Goal: Transaction & Acquisition: Purchase product/service

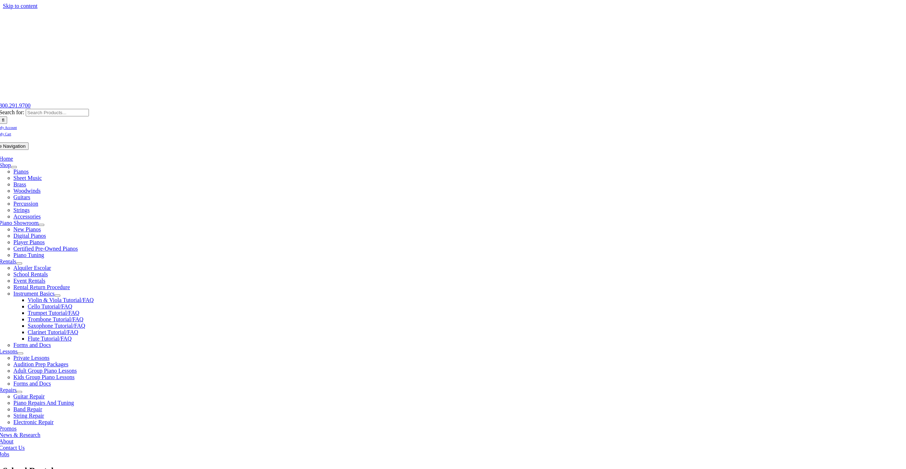
type input "uw"
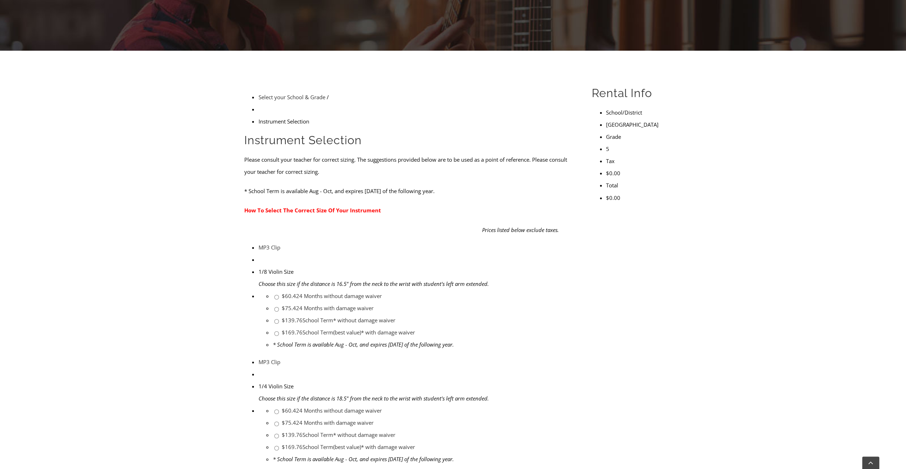
scroll to position [179, 0]
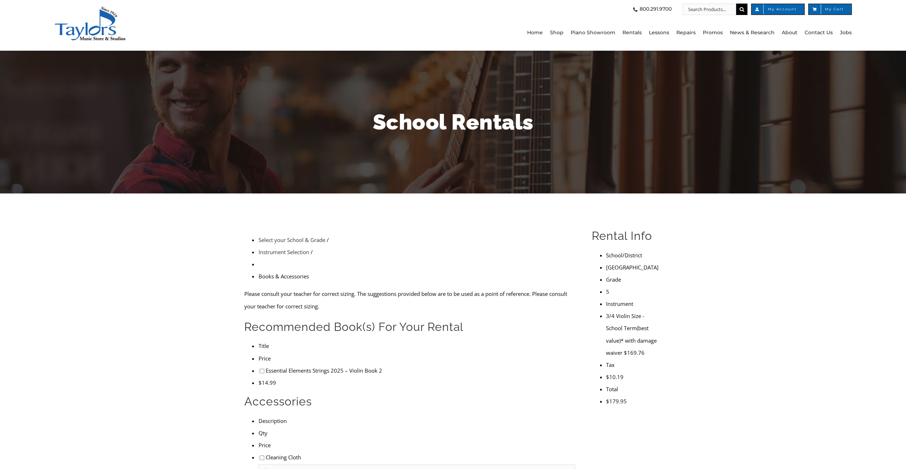
click at [260, 369] on input"] "checkbox" at bounding box center [262, 371] width 5 height 5
checkbox input"] "true"
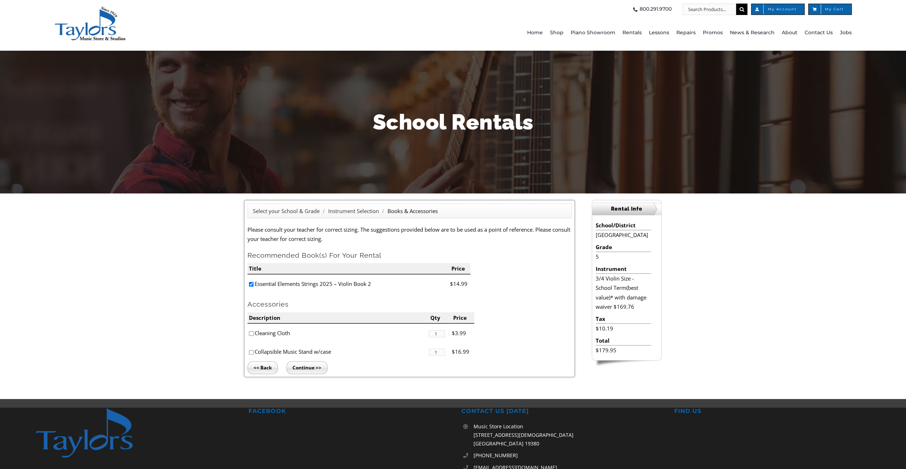
click at [250, 334] on input"] "checkbox" at bounding box center [251, 333] width 5 height 5
checkbox input"] "true"
click at [311, 366] on input "Continue >>" at bounding box center [306, 367] width 41 height 13
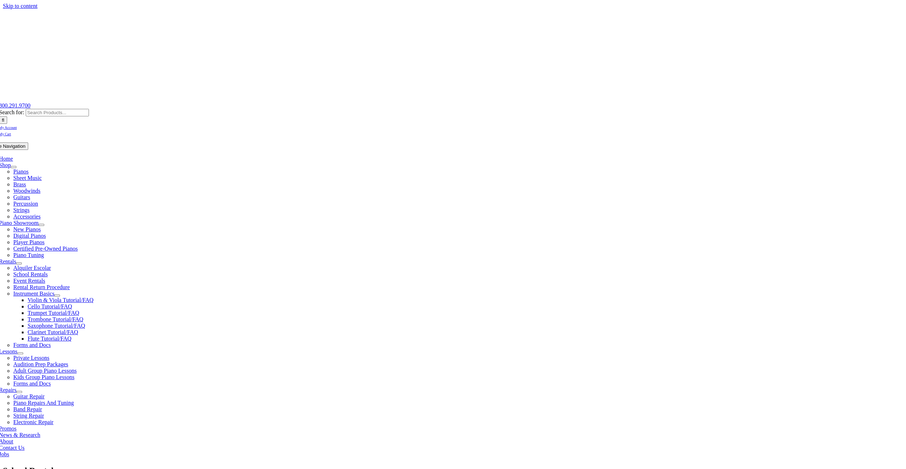
type input "1"
type input "Paisley"
type input "Bruder"
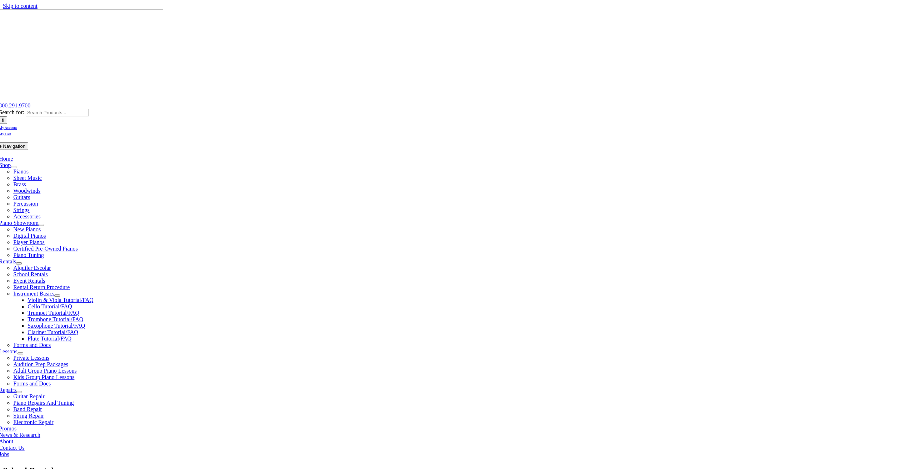
type input "Homemaker"
type input "27127096"
type input "06/12/1984"
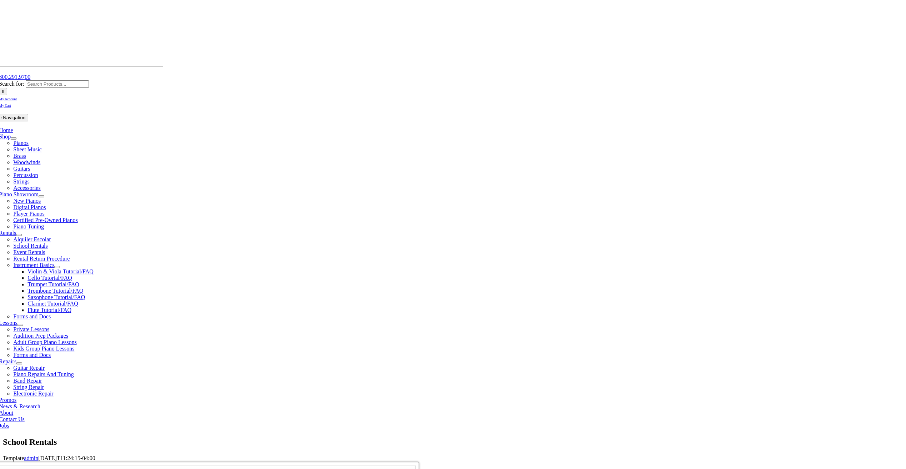
scroll to position [107, 0]
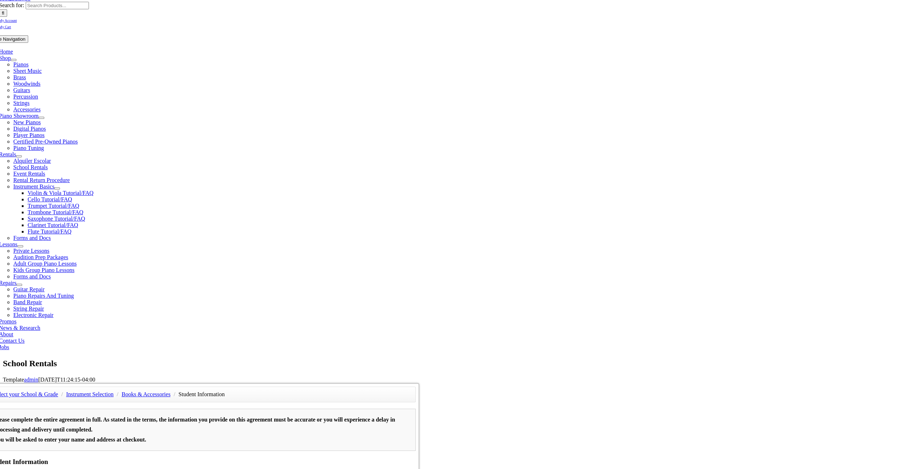
type input "Casey Bruder"
type input "4848883938"
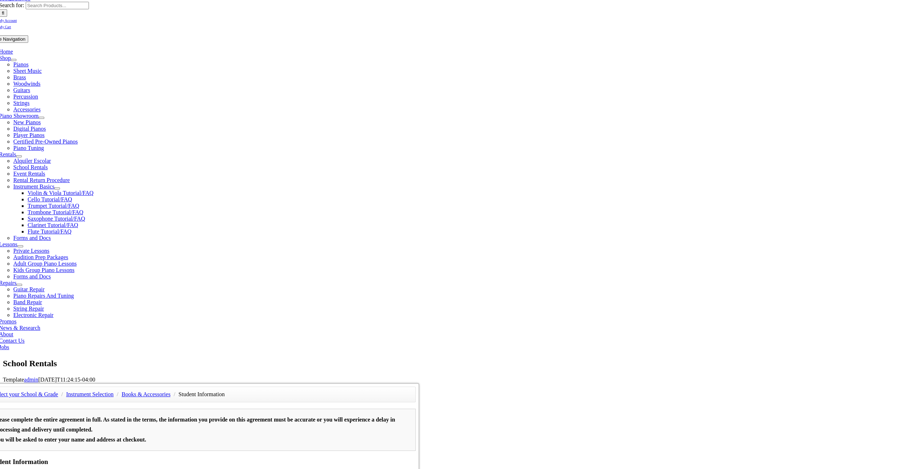
type input "2159016453"
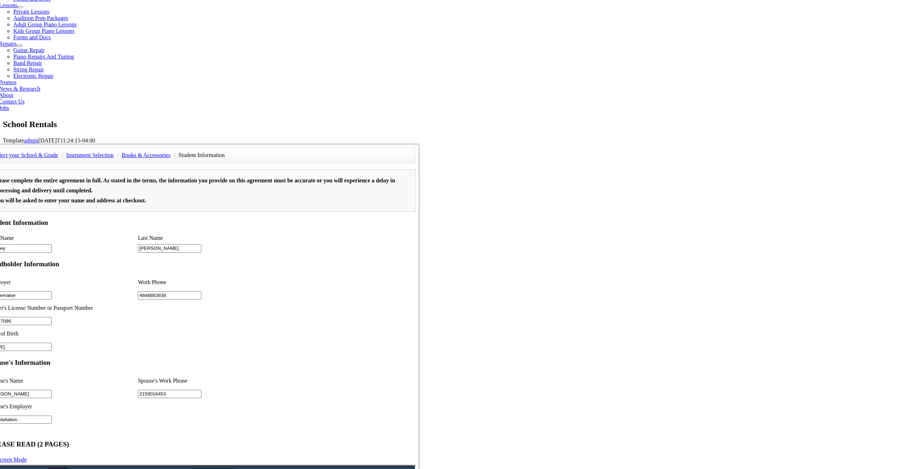
scroll to position [357, 0]
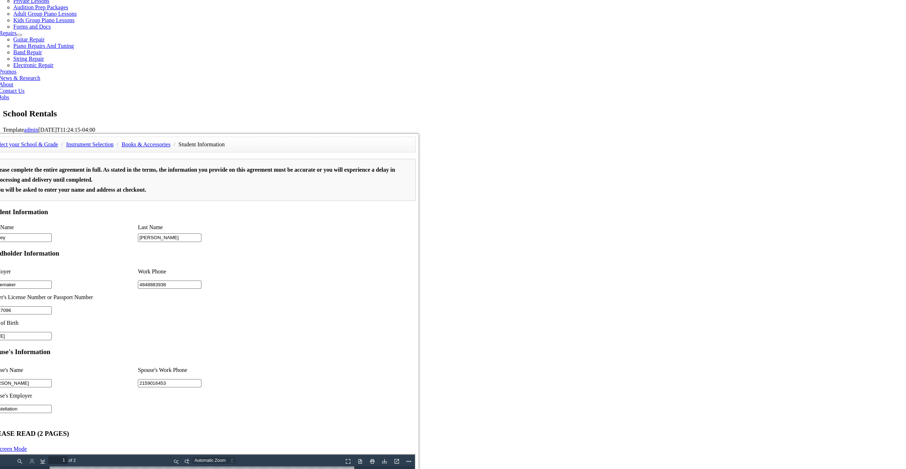
type input "Constellation"
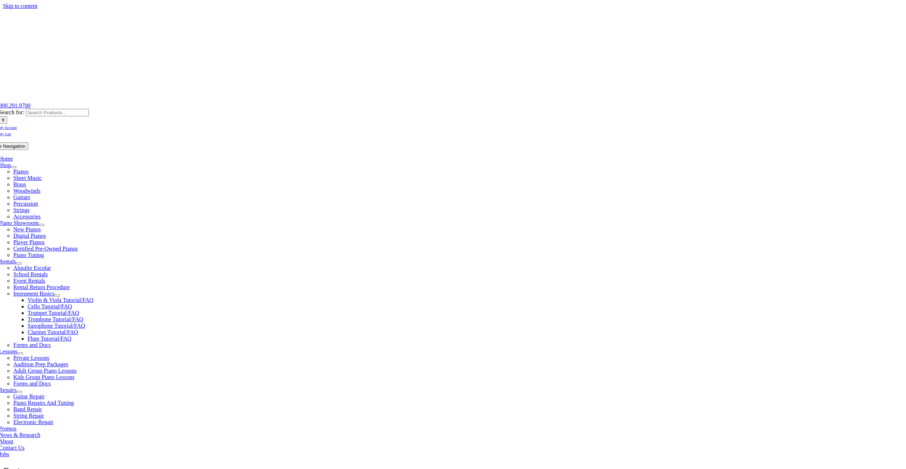
select select "PA"
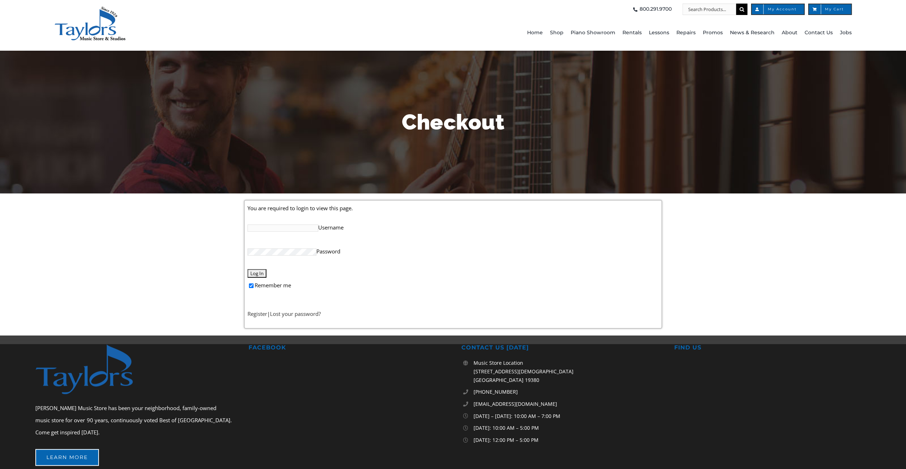
click at [285, 226] on input "Username" at bounding box center [283, 228] width 71 height 7
type input "stbruder"
click at [248, 269] on input "Log In" at bounding box center [257, 273] width 19 height 9
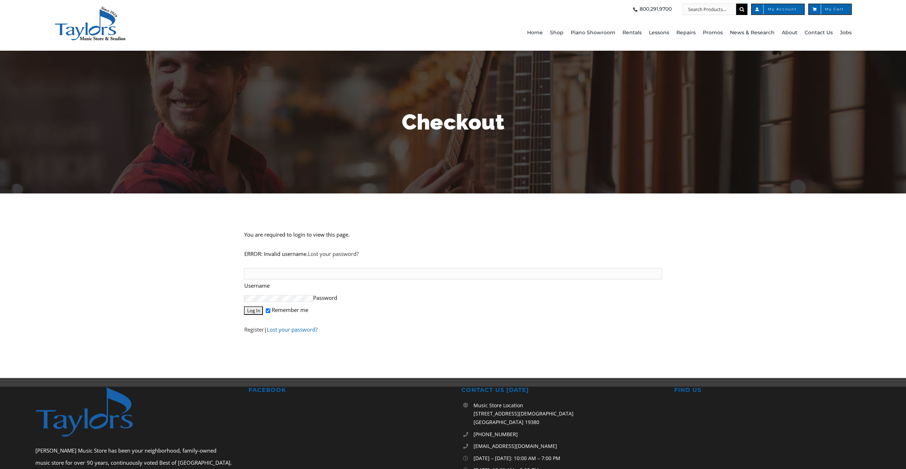
click at [284, 331] on link "Lost your password?" at bounding box center [291, 329] width 51 height 7
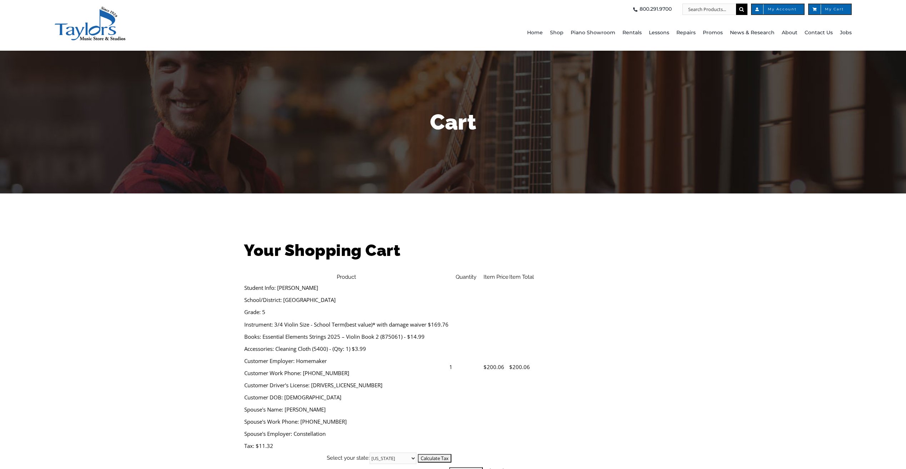
select select "PA"
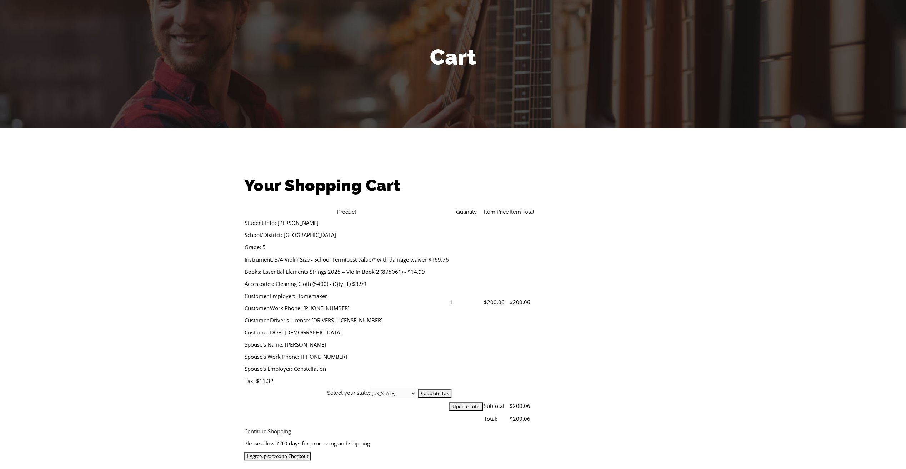
scroll to position [71, 0]
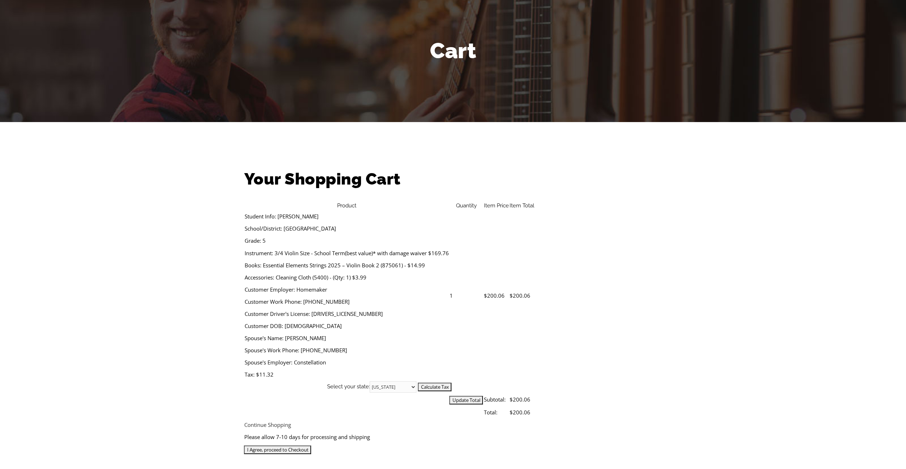
click at [311, 446] on input "I Agree, proceed to Checkout" at bounding box center [277, 450] width 67 height 9
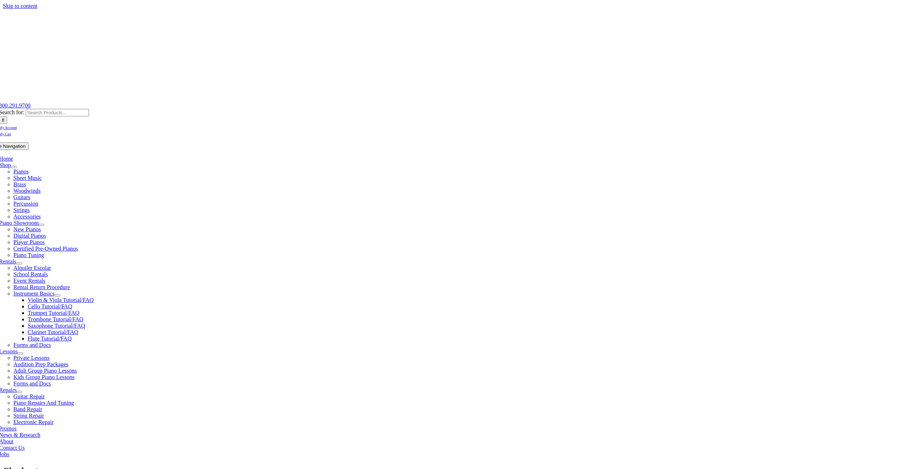
select select
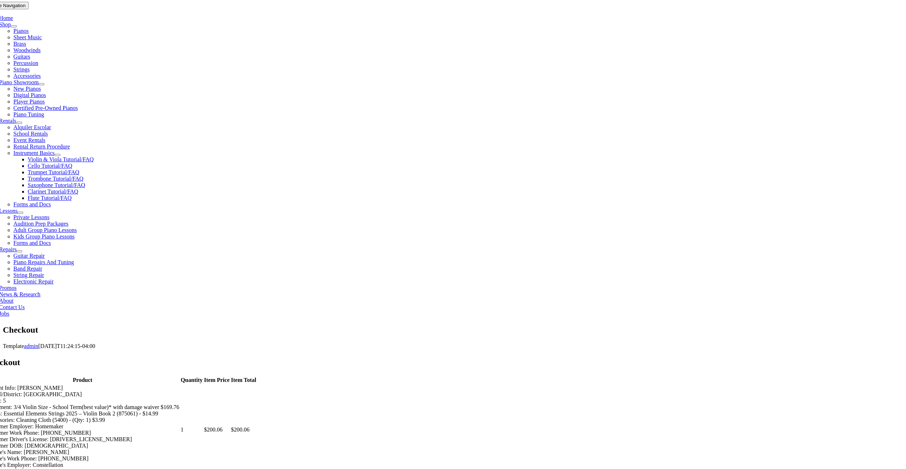
scroll to position [143, 0]
type input "Shannon"
type input "Bruder"
type input "443 taylor rd"
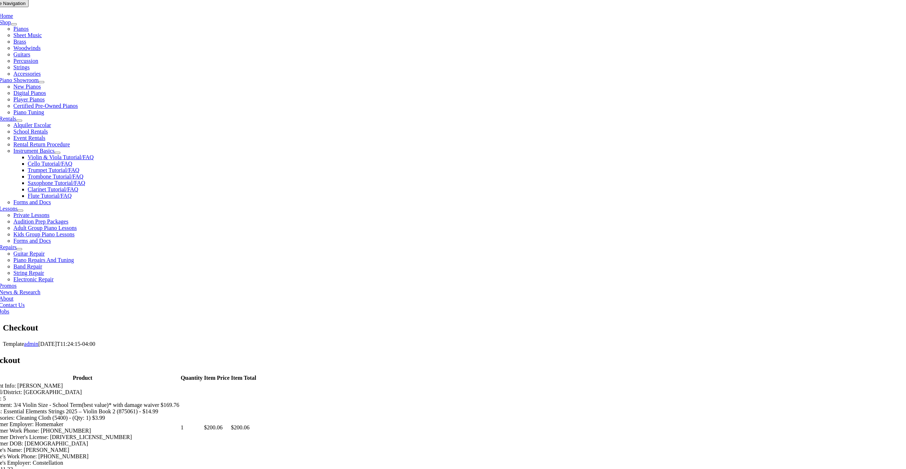
type input "downingtown"
select select "PA"
type input "19335"
select select "visa"
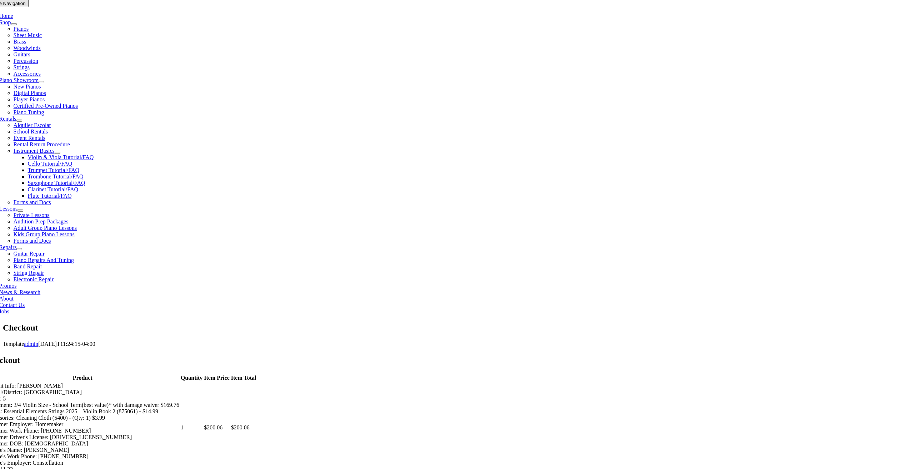
type input "4100390664156359"
select select "04"
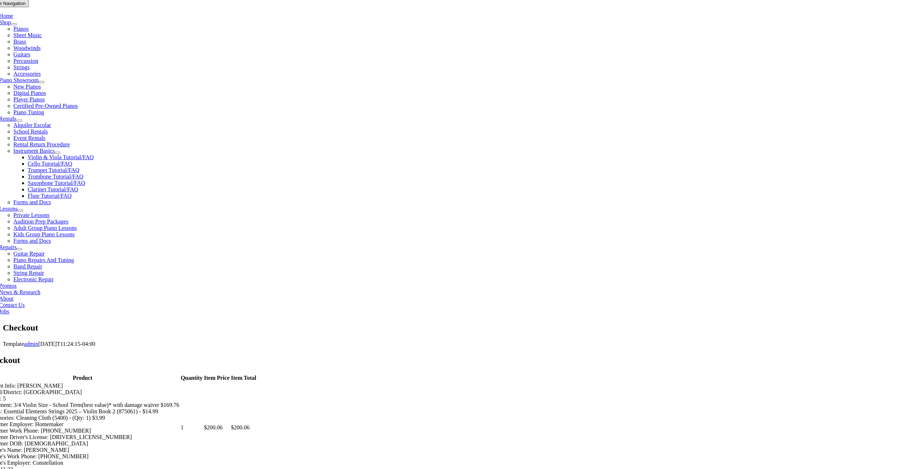
select select "2028"
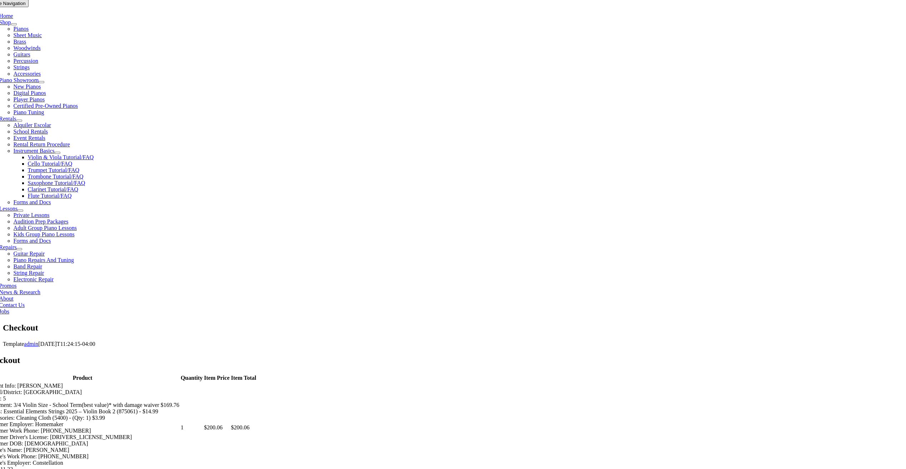
type input "281"
type input "4848883938"
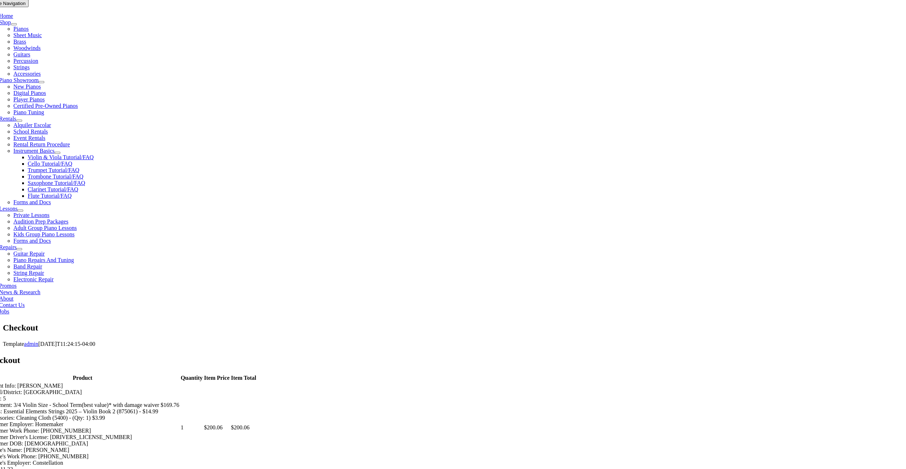
type input "shannontbruder@gmail.com"
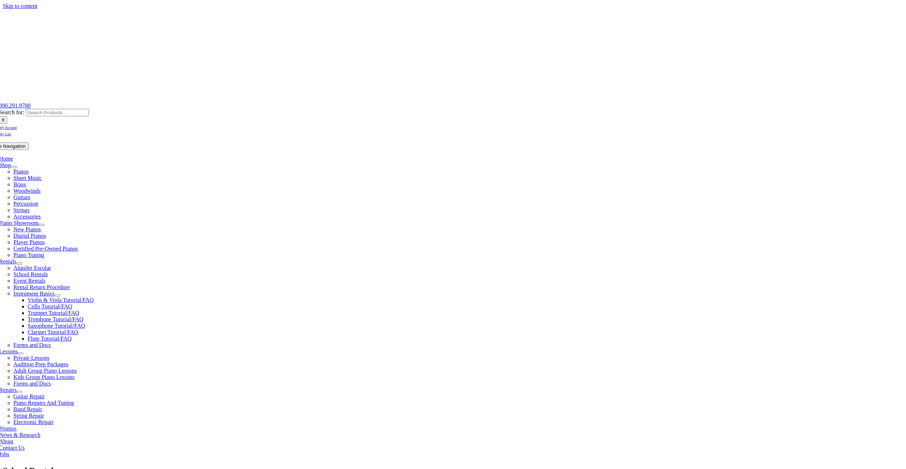
click at [17, 126] on span "My Account" at bounding box center [8, 128] width 18 height 4
type input "uw"
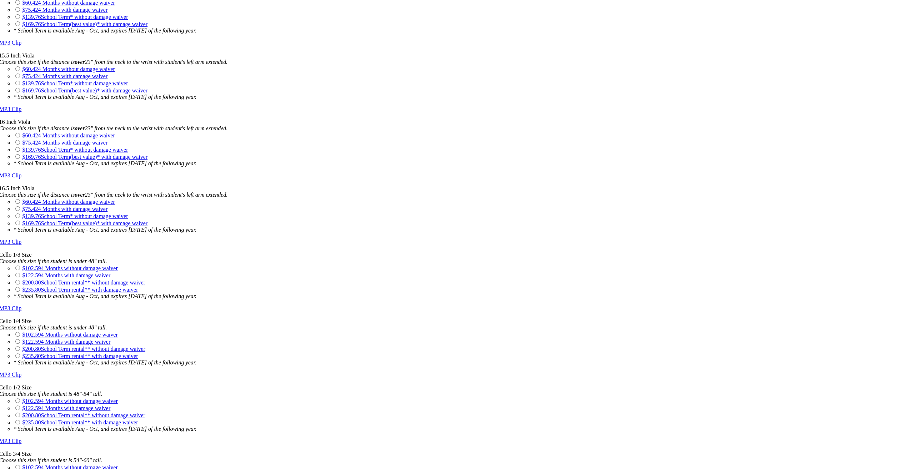
scroll to position [1179, 0]
